Goal: Task Accomplishment & Management: Complete application form

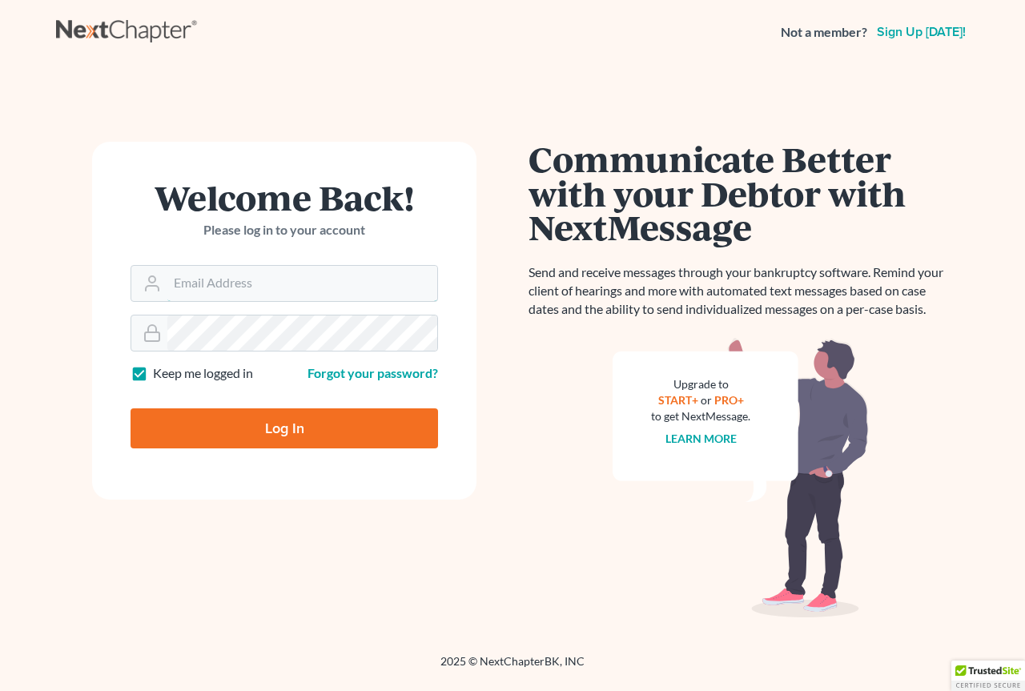
type input "[EMAIL_ADDRESS][DOMAIN_NAME]"
click at [187, 415] on input "Log In" at bounding box center [283, 428] width 307 height 40
type input "Thinking..."
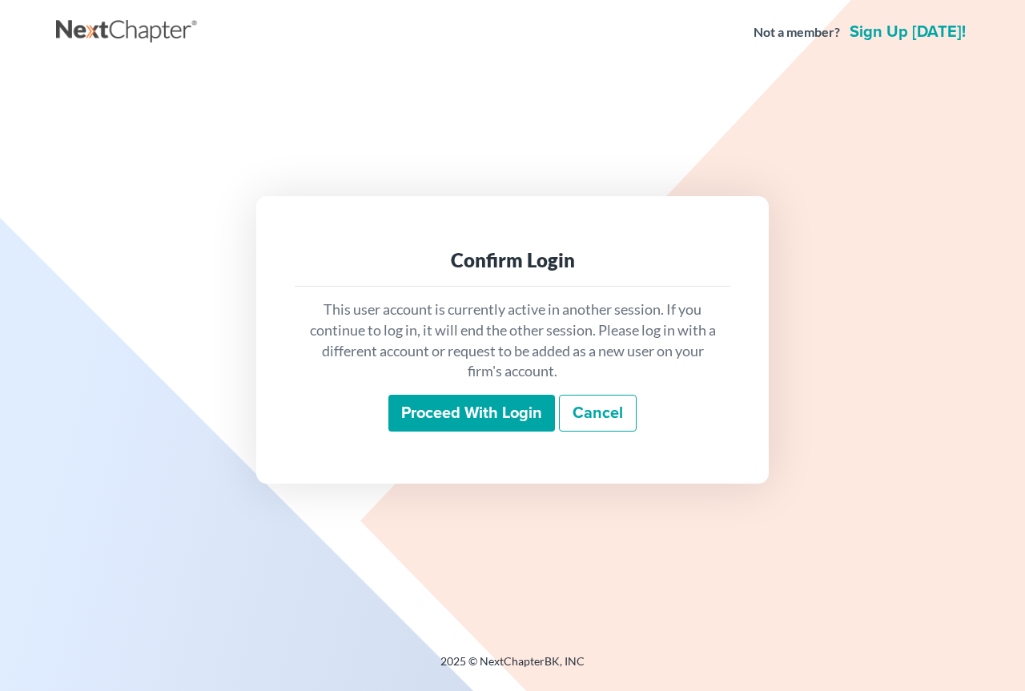
click at [496, 414] on input "Proceed with login" at bounding box center [471, 413] width 166 height 37
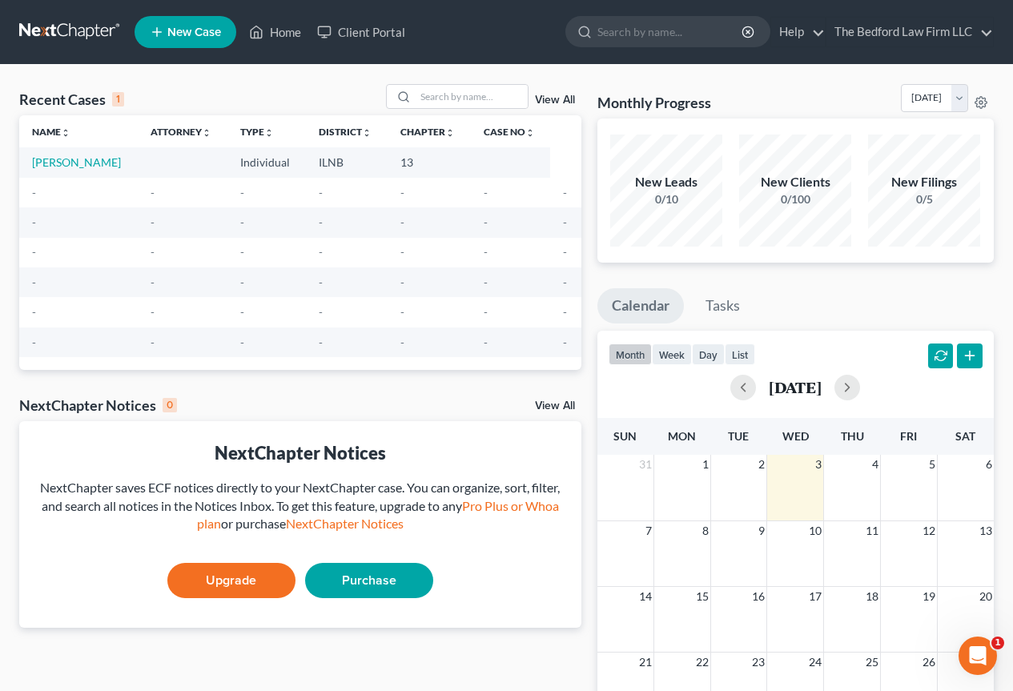
click at [194, 32] on span "New Case" at bounding box center [194, 32] width 54 height 12
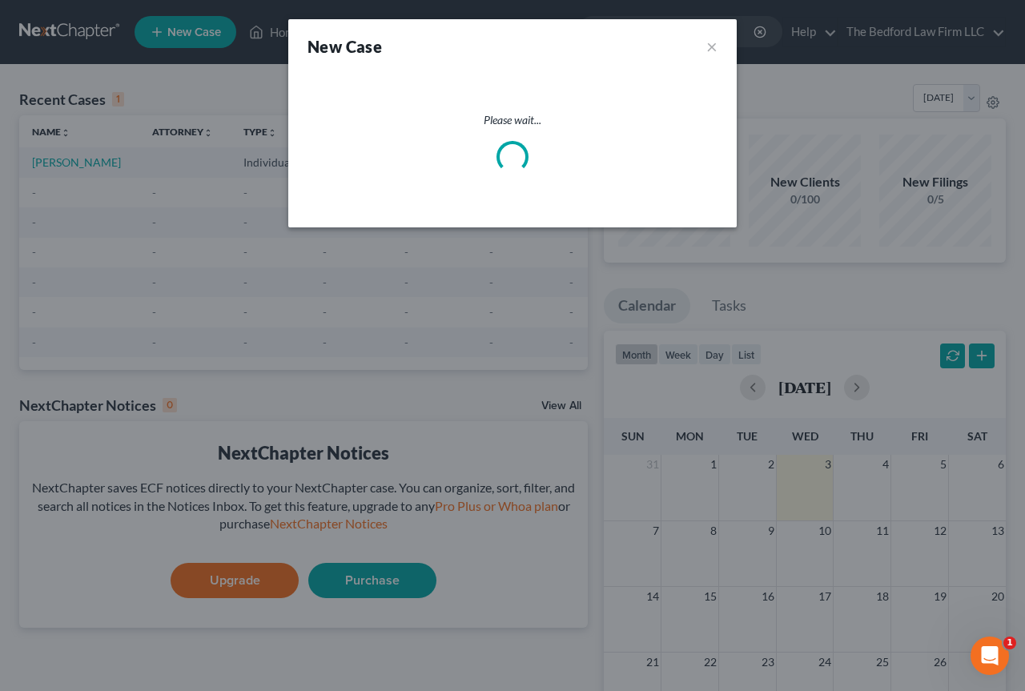
select select "25"
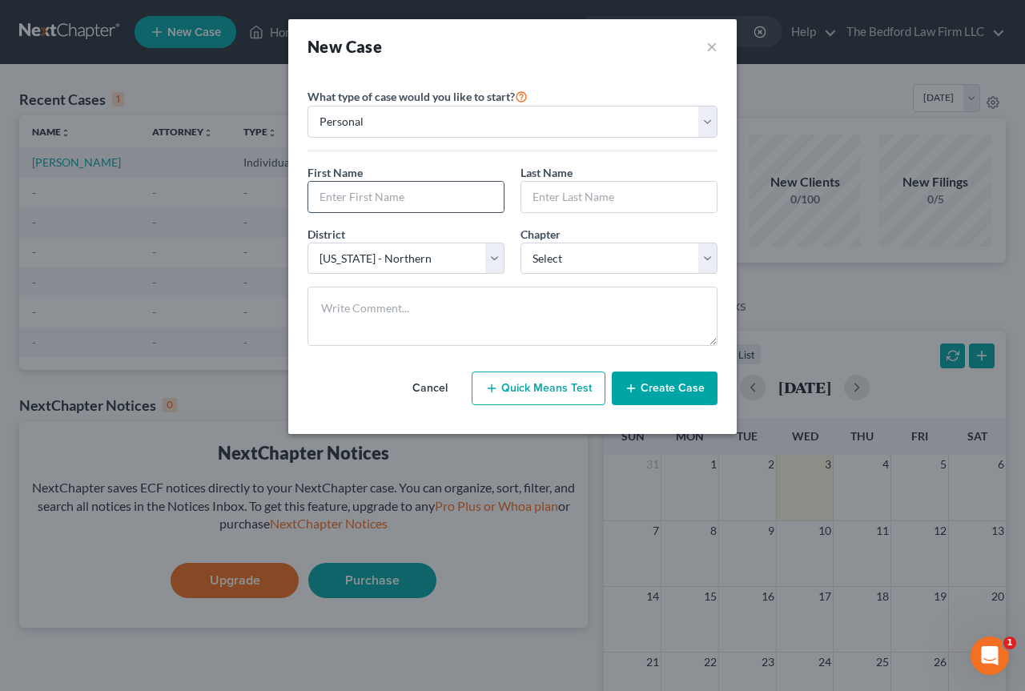
click at [470, 193] on input "text" at bounding box center [405, 197] width 195 height 30
type input "Test"
type input "Case"
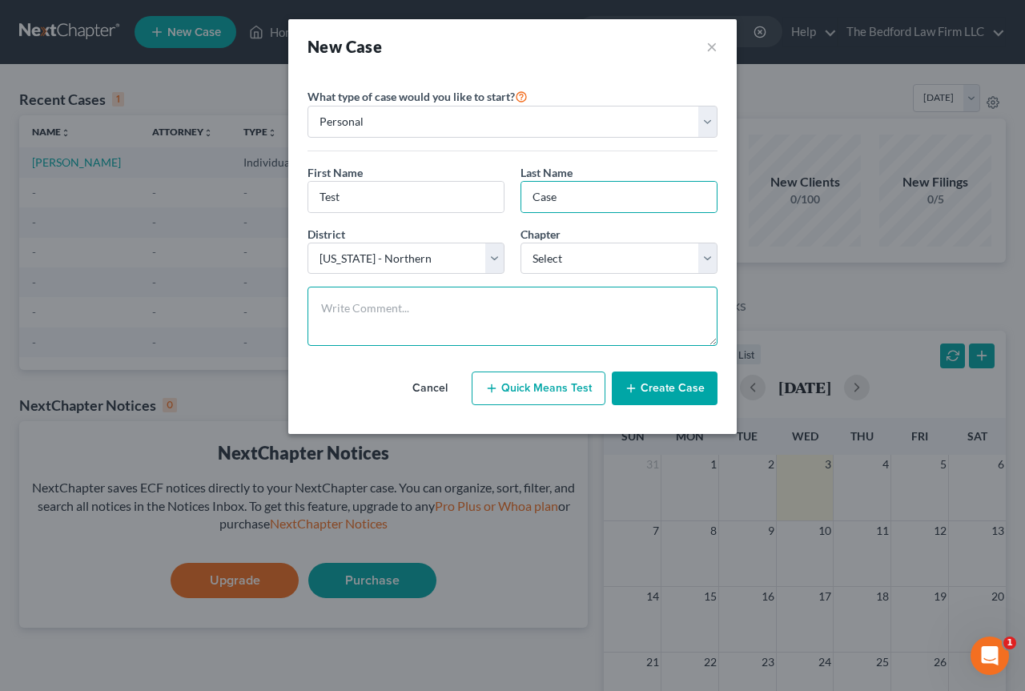
click at [558, 320] on textarea at bounding box center [512, 316] width 410 height 59
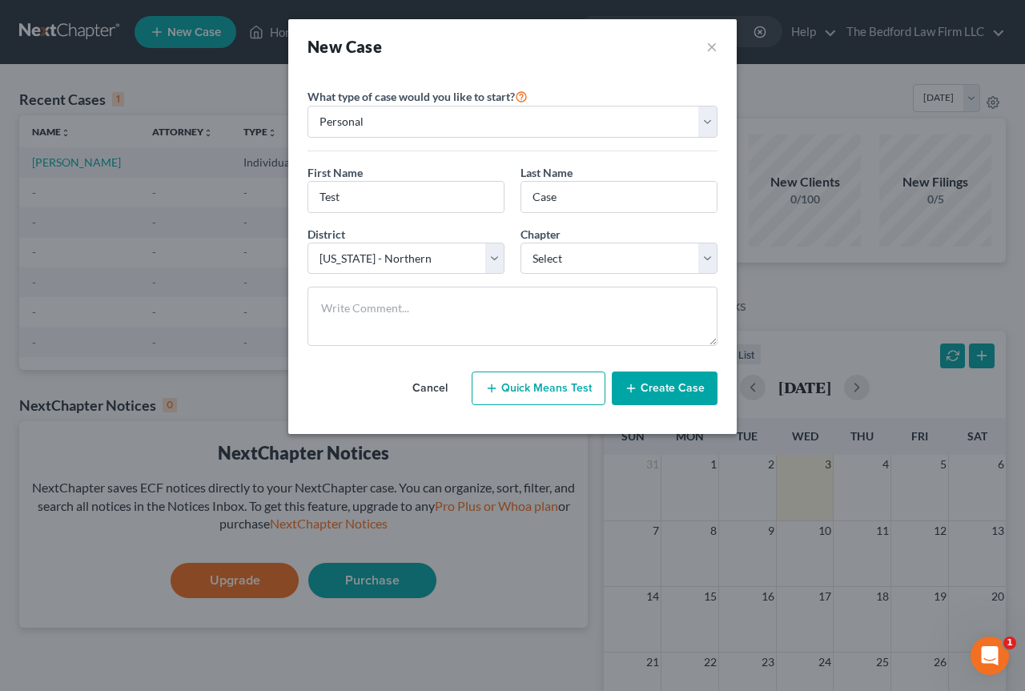
click at [553, 392] on button "Quick Means Test" at bounding box center [538, 388] width 134 height 34
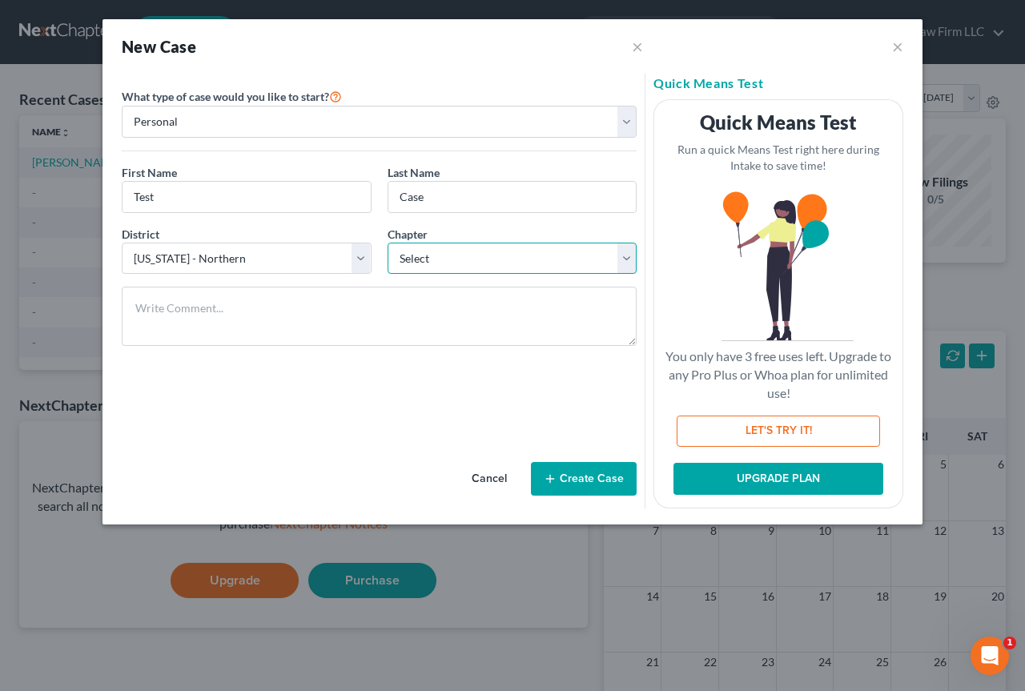
click at [628, 257] on select "Select 7 11 12 13" at bounding box center [512, 259] width 250 height 32
select select "0"
click at [387, 243] on select "Select 7 11 12 13" at bounding box center [512, 259] width 250 height 32
click at [893, 44] on button "×" at bounding box center [897, 46] width 11 height 19
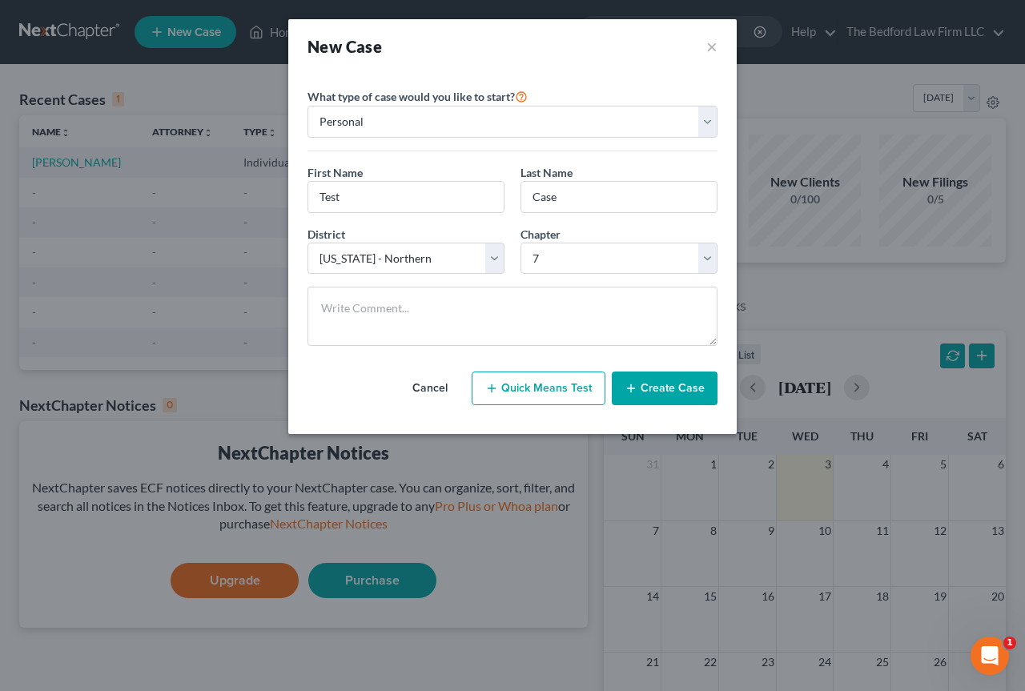
click at [662, 384] on button "Create Case" at bounding box center [665, 388] width 106 height 34
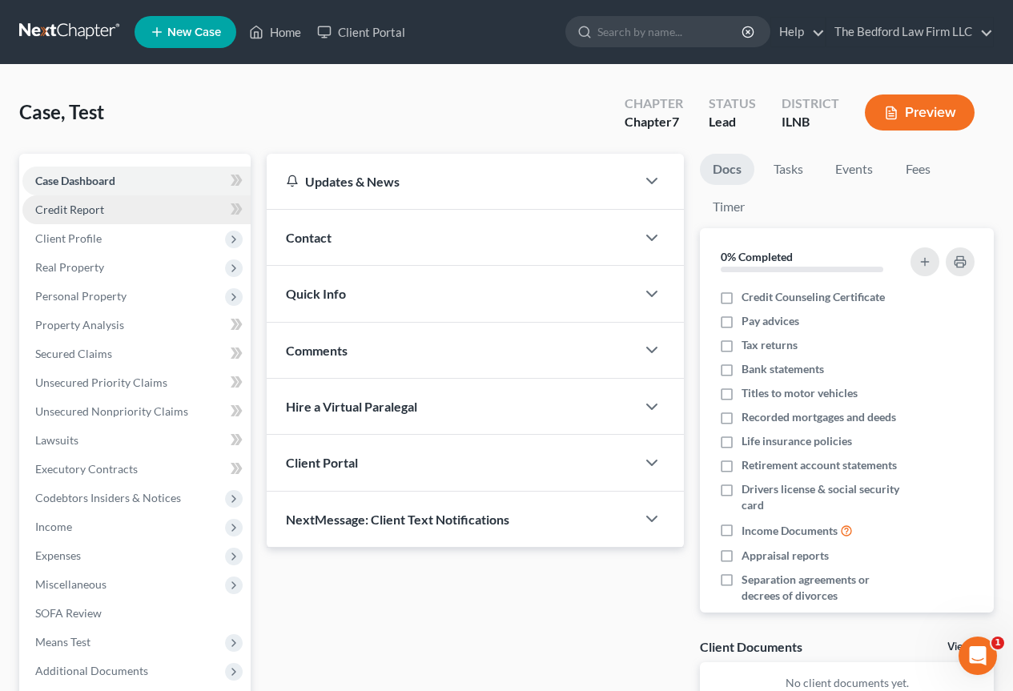
click at [130, 211] on link "Credit Report" at bounding box center [136, 209] width 228 height 29
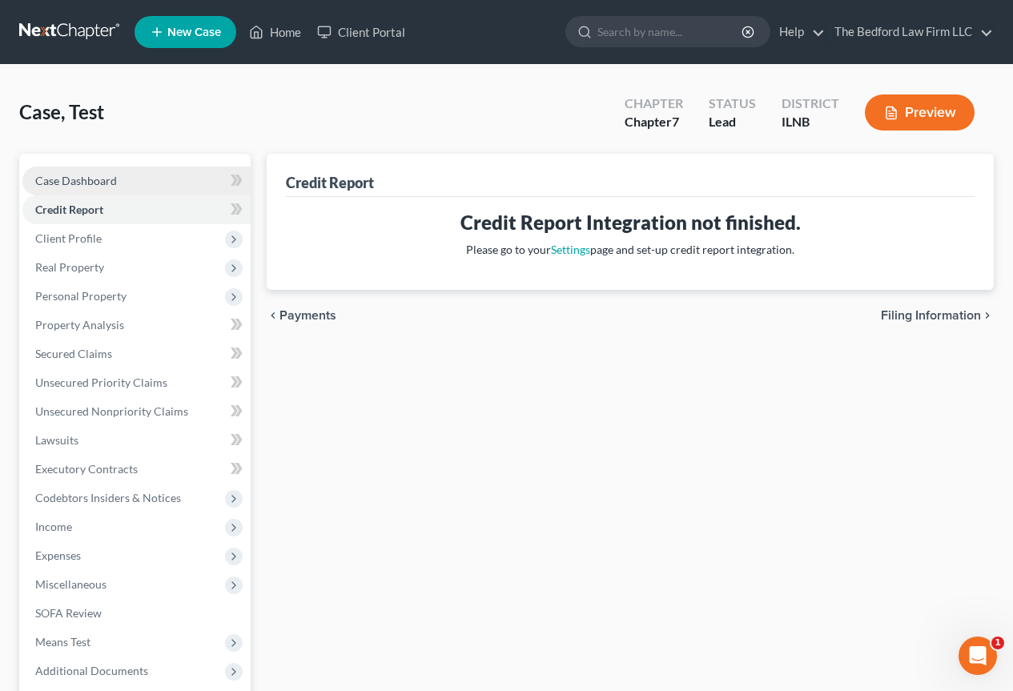
click at [147, 182] on link "Case Dashboard" at bounding box center [136, 180] width 228 height 29
